Goal: Task Accomplishment & Management: Manage account settings

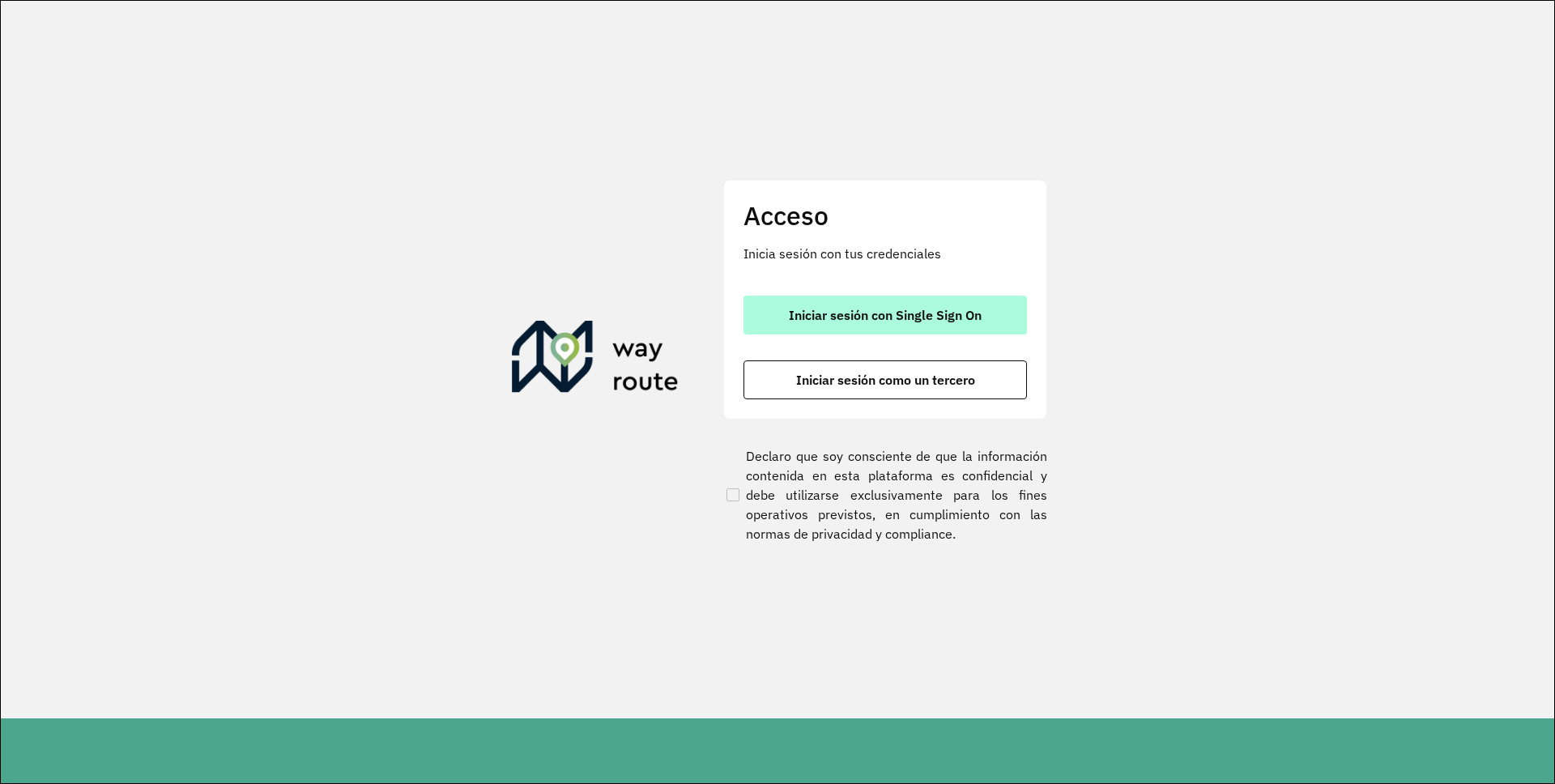
click at [857, 313] on span "Iniciar sesión con Single Sign On" at bounding box center [885, 314] width 192 height 13
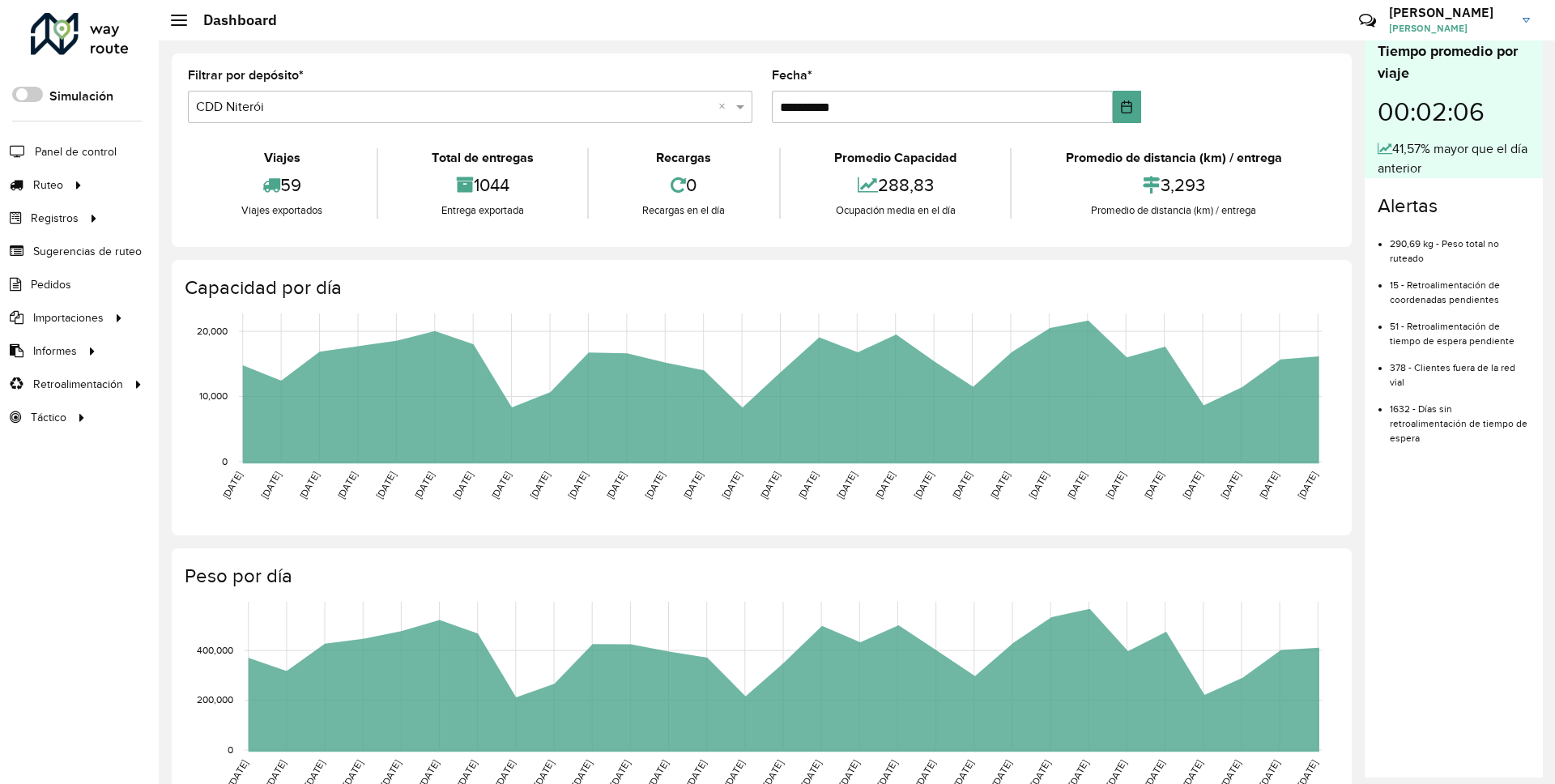
click at [1530, 22] on link "[PERSON_NAME]" at bounding box center [1465, 20] width 153 height 42
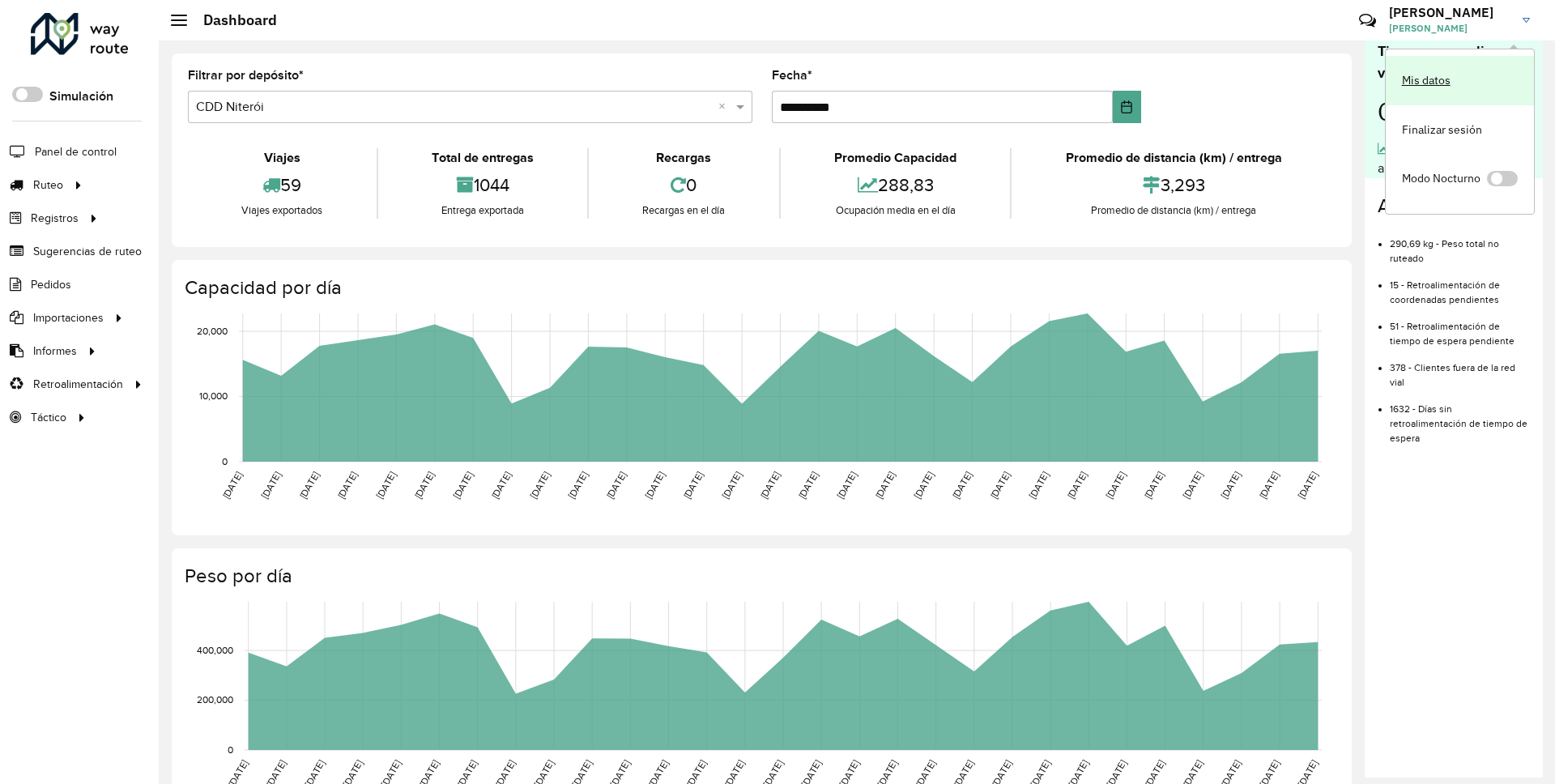
click at [1464, 84] on link "Mis datos" at bounding box center [1460, 80] width 149 height 50
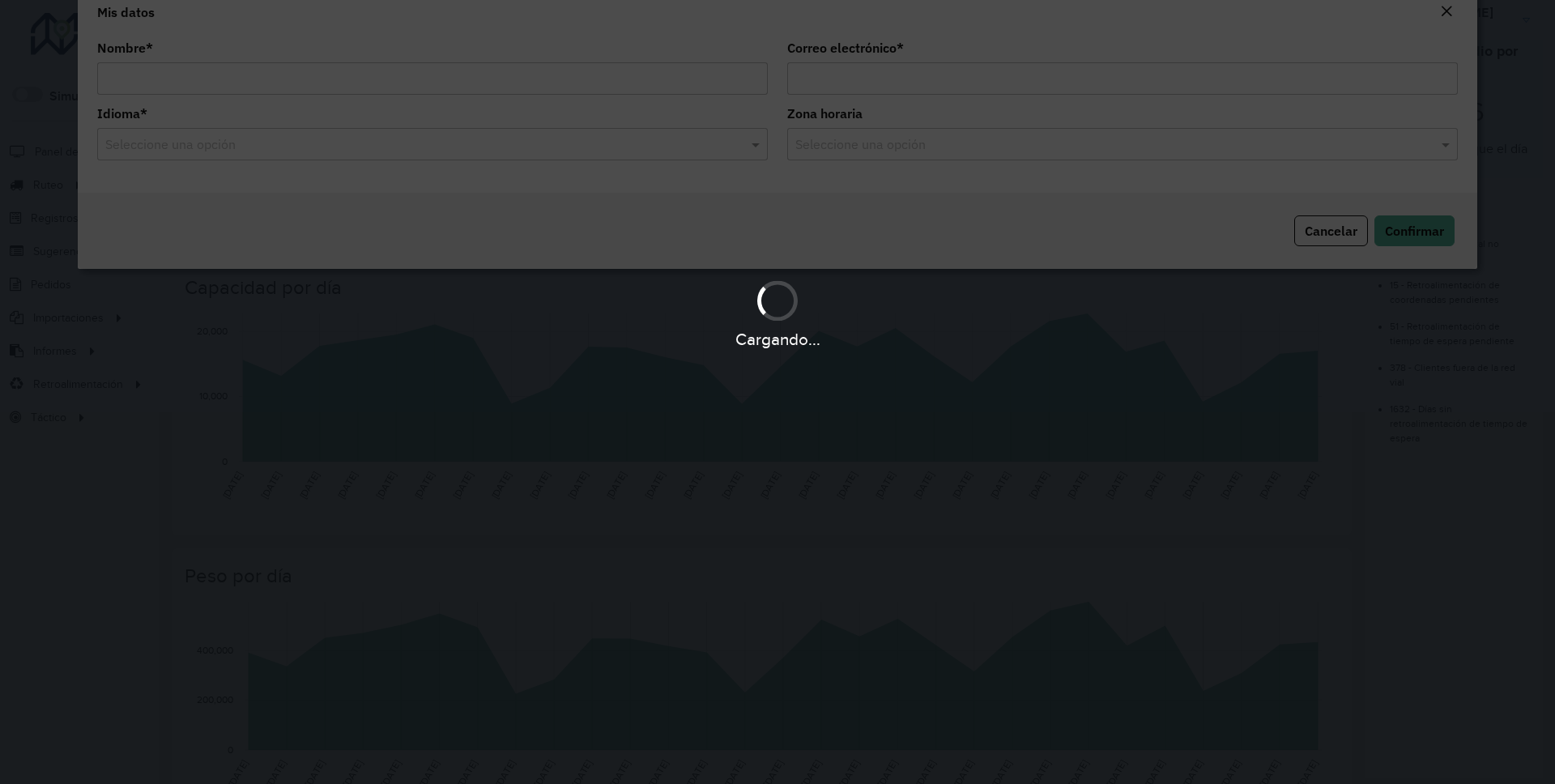
type input "**********"
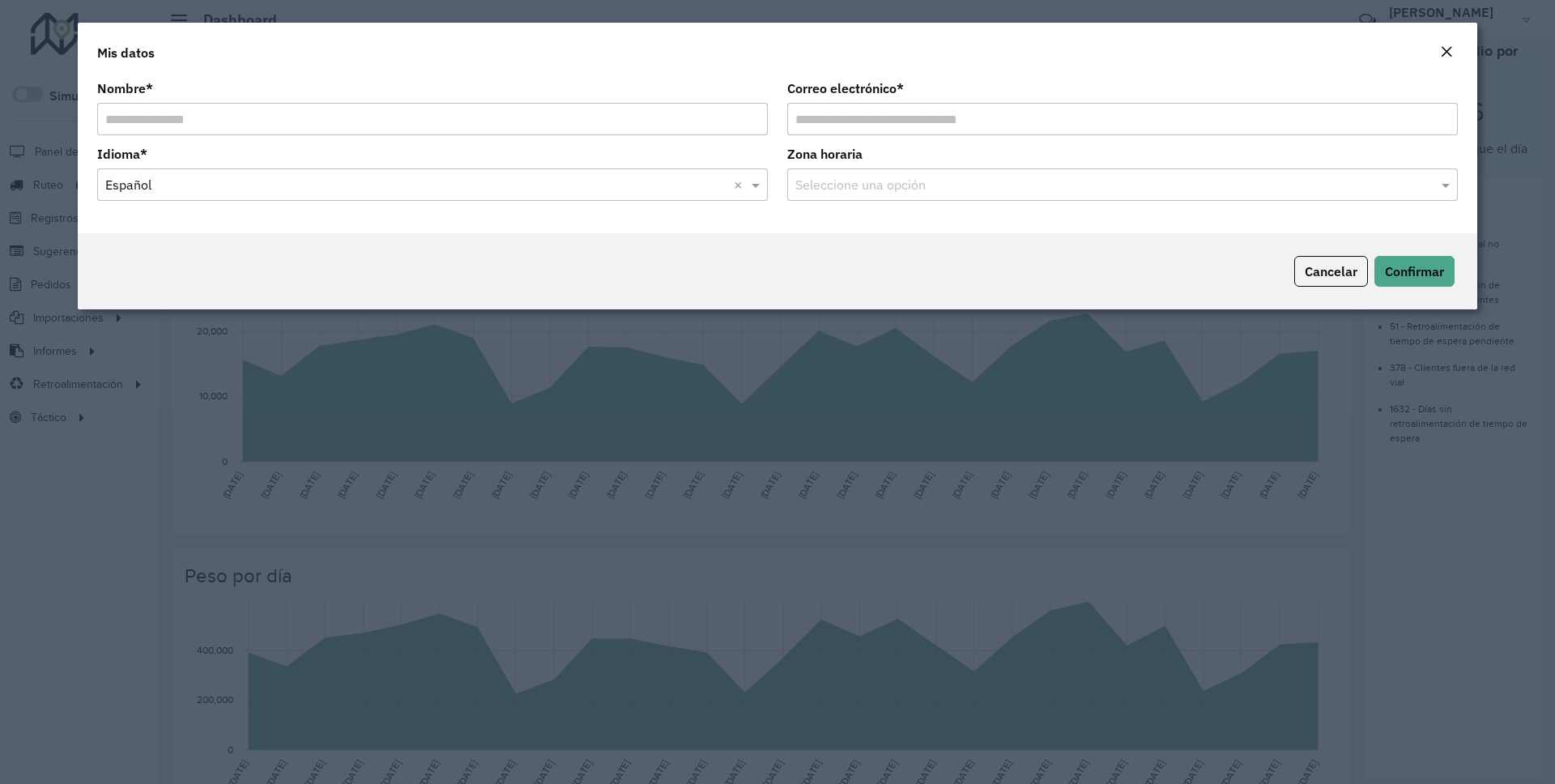
click at [257, 203] on formly-field "Idioma * Seleccione una opción × Español ×" at bounding box center [432, 181] width 690 height 66
click at [257, 192] on input "text" at bounding box center [416, 185] width 622 height 19
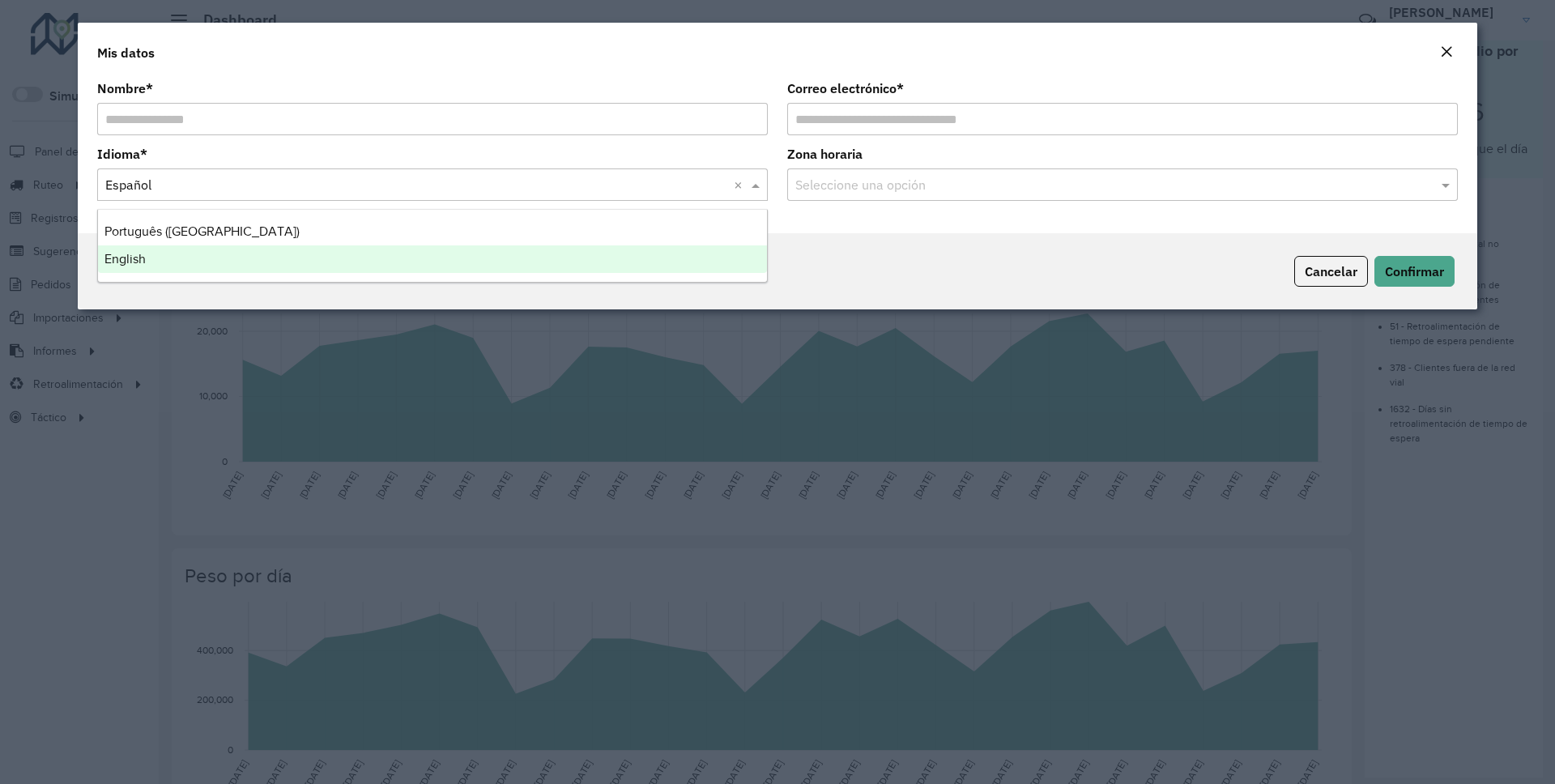
click at [222, 252] on div "English" at bounding box center [432, 259] width 669 height 28
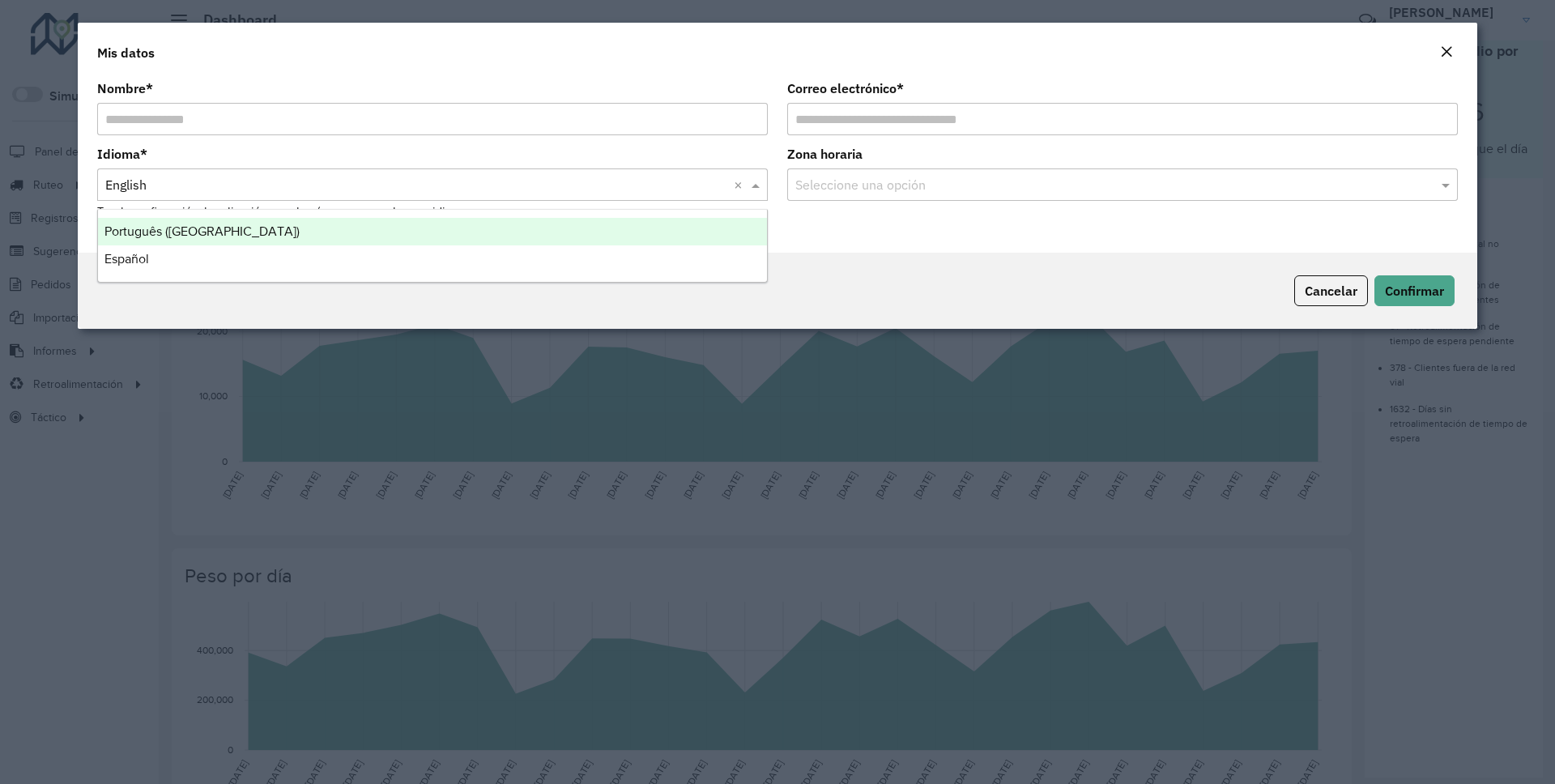
click at [236, 187] on input "text" at bounding box center [416, 185] width 622 height 19
click at [240, 228] on div "Português (Brasil)" at bounding box center [432, 231] width 669 height 28
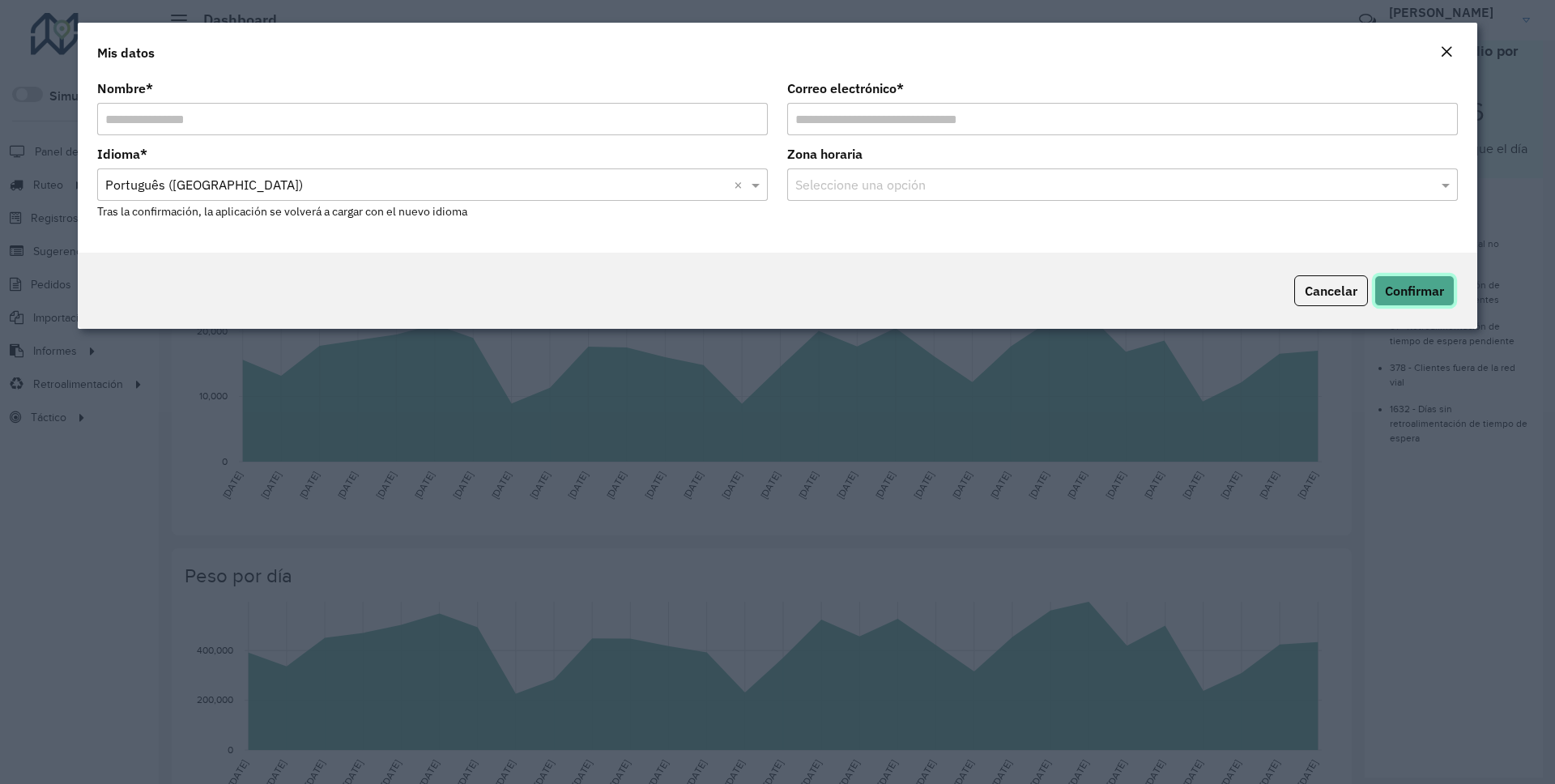
click at [1406, 297] on span "Confirmar" at bounding box center [1414, 290] width 59 height 16
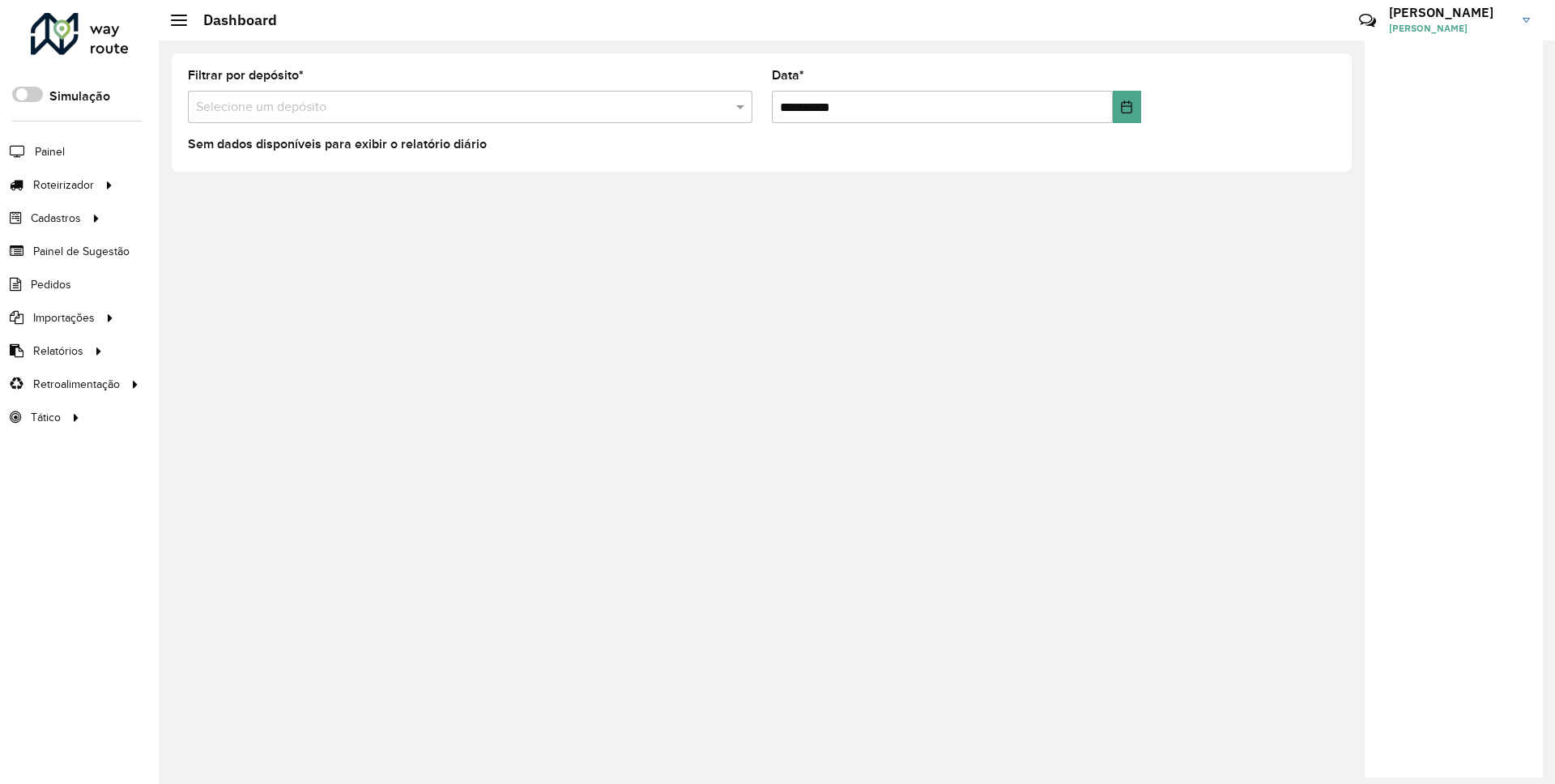
click at [836, 316] on div "**********" at bounding box center [857, 412] width 1396 height 743
